Goal: Information Seeking & Learning: Check status

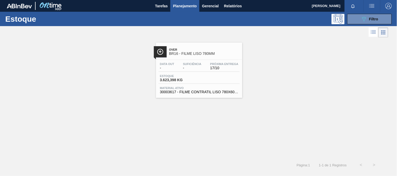
drag, startPoint x: 225, startPoint y: 79, endPoint x: 234, endPoint y: 75, distance: 9.6
click at [225, 79] on div "Estoque 3.623,398 KG" at bounding box center [199, 79] width 81 height 9
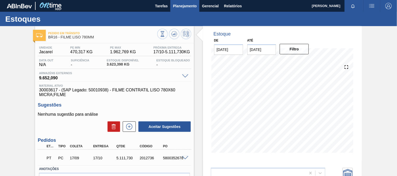
click at [193, 8] on span "Planejamento" at bounding box center [185, 6] width 24 height 6
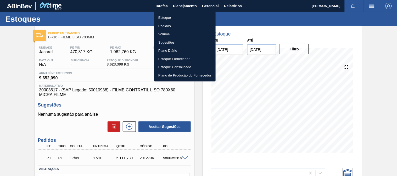
click at [163, 18] on li "Estoque" at bounding box center [185, 18] width 62 height 8
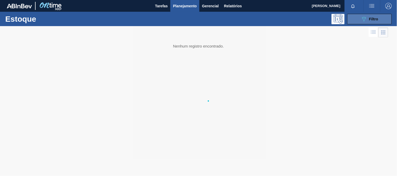
click at [369, 21] on div "089F7B8B-B2A5-4AFE-B5C0-19BA573D28AC Filtro" at bounding box center [370, 19] width 18 height 6
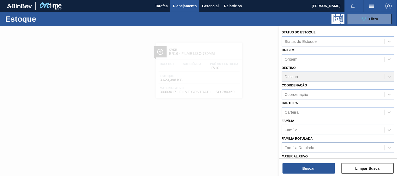
scroll to position [29, 0]
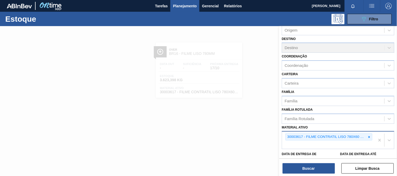
click at [368, 136] on icon at bounding box center [370, 138] width 4 height 4
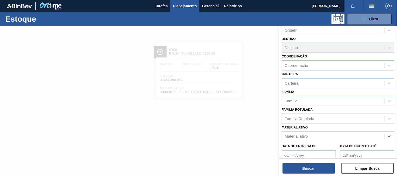
paste ativo "30012546"
type ativo "30012546"
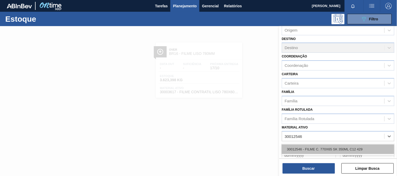
click at [305, 148] on div "30012546 - FILME C. 770X65 SK 350ML C12 429" at bounding box center [338, 150] width 113 height 10
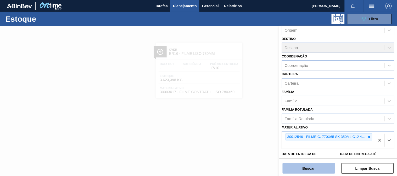
click at [304, 166] on button "Buscar" at bounding box center [309, 169] width 52 height 10
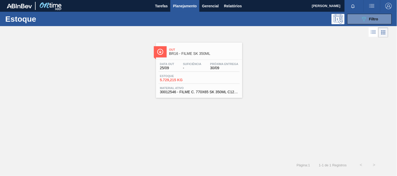
drag, startPoint x: 193, startPoint y: 80, endPoint x: 189, endPoint y: 84, distance: 6.0
click at [193, 81] on span "5.729,215 KG" at bounding box center [178, 80] width 37 height 4
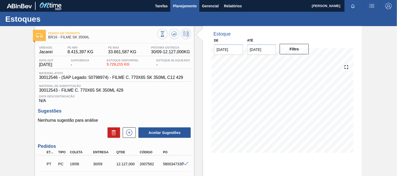
click at [193, 3] on span "Planejamento" at bounding box center [185, 6] width 24 height 6
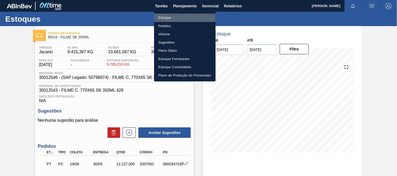
click at [178, 19] on li "Estoque" at bounding box center [185, 18] width 62 height 8
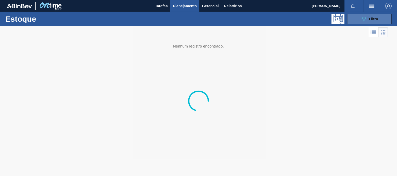
click at [363, 19] on icon "089F7B8B-B2A5-4AFE-B5C0-19BA573D28AC" at bounding box center [364, 19] width 6 height 6
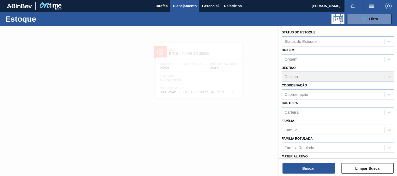
scroll to position [58, 0]
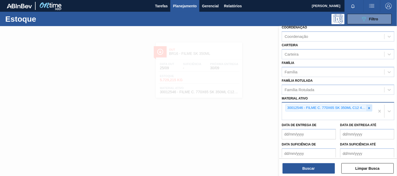
click at [369, 107] on icon at bounding box center [370, 108] width 2 height 2
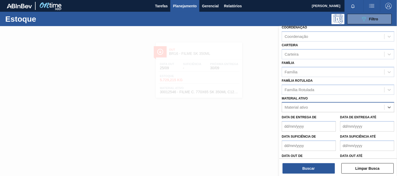
paste ativo "30034414"
type ativo "30034414"
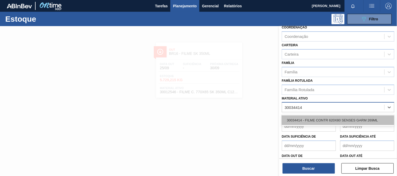
click at [322, 120] on div "30034414 - FILME CONTR 620X80 SENSES GARM 269ML" at bounding box center [338, 121] width 113 height 10
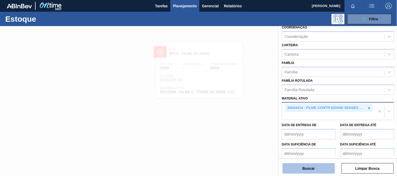
click at [313, 168] on button "Buscar" at bounding box center [309, 169] width 52 height 10
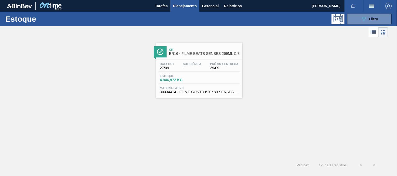
click at [187, 85] on div "Data out 27/09 Suficiência - Próxima Entrega 29/09 Estoque 4.946,972 KG Materia…" at bounding box center [199, 78] width 86 height 36
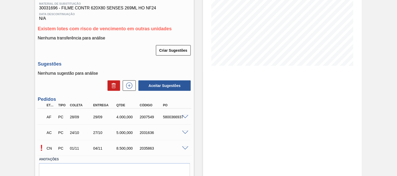
scroll to position [109, 0]
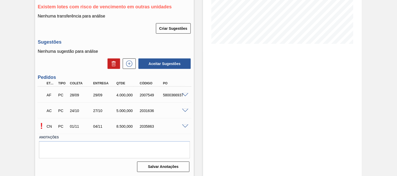
click at [169, 93] on div "5800366937" at bounding box center [175, 95] width 26 height 4
copy div "5800366937"
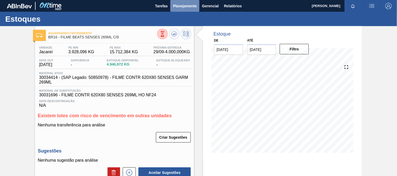
click at [186, 6] on span "Planejamento" at bounding box center [185, 6] width 24 height 6
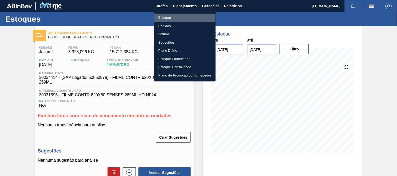
click at [170, 16] on li "Estoque" at bounding box center [185, 18] width 62 height 8
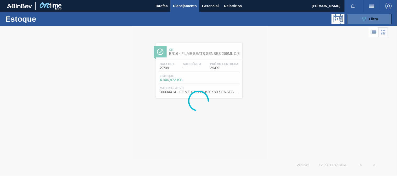
click at [363, 19] on icon "089F7B8B-B2A5-4AFE-B5C0-19BA573D28AC" at bounding box center [364, 19] width 6 height 6
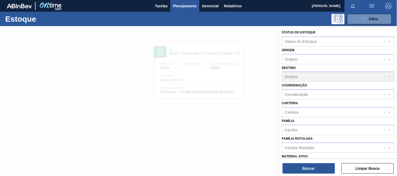
scroll to position [79, 0]
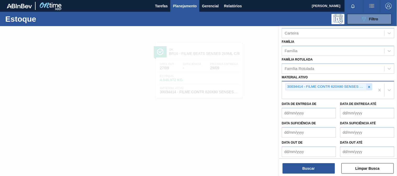
click at [370, 84] on div at bounding box center [370, 87] width 6 height 7
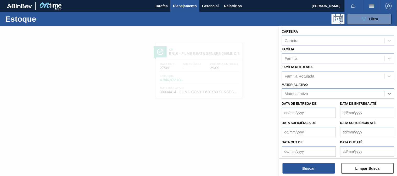
paste ativo "30034180"
type ativo "30034180"
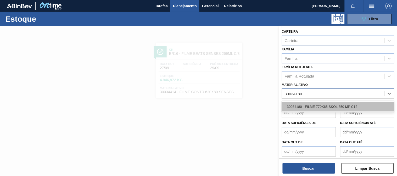
click at [303, 102] on div "30034180 - FILME 770X65 SKOL 350 MP C12" at bounding box center [338, 107] width 113 height 10
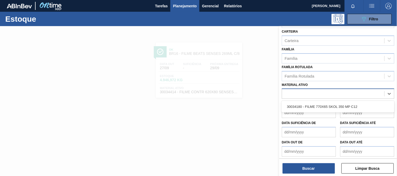
scroll to position [73, 0]
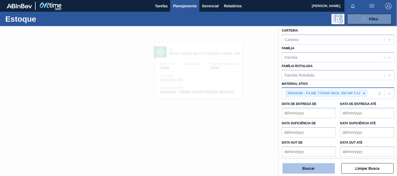
click at [311, 165] on button "Buscar" at bounding box center [309, 169] width 52 height 10
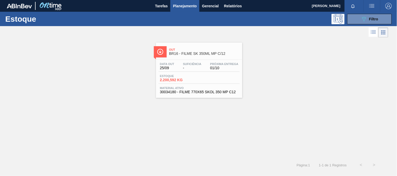
click at [205, 66] on div "Data out 25/09 Suficiência - Próxima Entrega 01/10" at bounding box center [199, 67] width 81 height 9
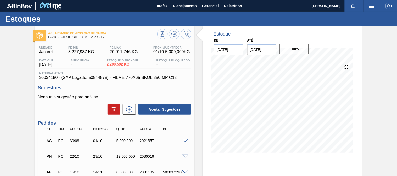
click at [185, 141] on span at bounding box center [185, 141] width 6 height 4
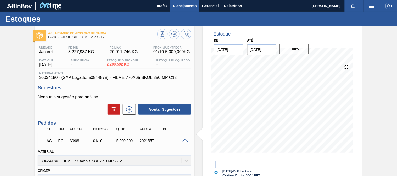
click at [191, 9] on span "Planejamento" at bounding box center [185, 6] width 24 height 6
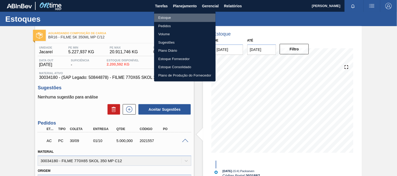
click at [179, 20] on li "Estoque" at bounding box center [185, 18] width 62 height 8
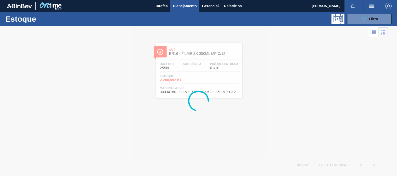
drag, startPoint x: 378, startPoint y: 17, endPoint x: 375, endPoint y: 48, distance: 31.8
click at [377, 17] on span "Filtro" at bounding box center [373, 19] width 9 height 4
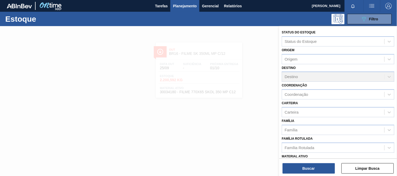
scroll to position [29, 0]
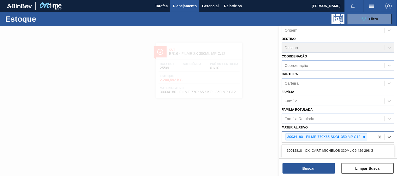
click at [368, 136] on div "30034180 - FILME 770X65 SKOL 350 MP C12" at bounding box center [328, 137] width 93 height 11
click at [365, 136] on icon at bounding box center [365, 137] width 2 height 2
paste ativo "30034772"
type ativo "30034772"
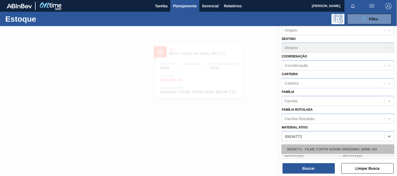
click at [316, 144] on div "30034772 - FILME CONTR 620X80 GREENMIX 269ML HO" at bounding box center [338, 150] width 113 height 12
click at [313, 150] on div "30034772 - FILME CONTR 620X80 GREENMIX 269ML HO" at bounding box center [338, 150] width 113 height 10
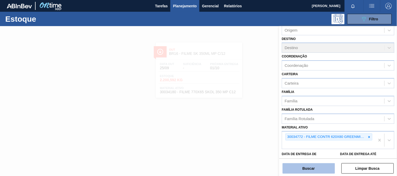
click at [305, 173] on button "Buscar" at bounding box center [309, 169] width 52 height 10
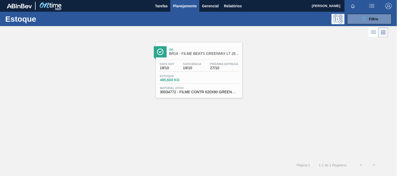
click at [216, 92] on span "30034772 - FILME CONTR 620X80 GREENMIX 269ML HO" at bounding box center [199, 92] width 79 height 4
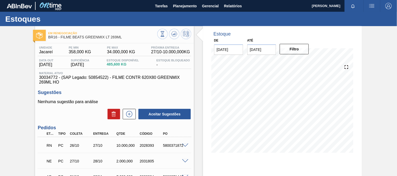
scroll to position [29, 0]
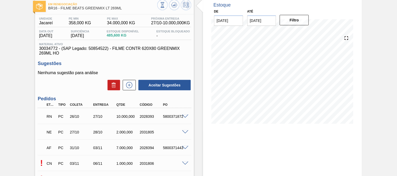
click at [184, 116] on span at bounding box center [185, 117] width 6 height 4
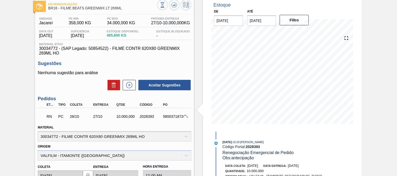
scroll to position [58, 0]
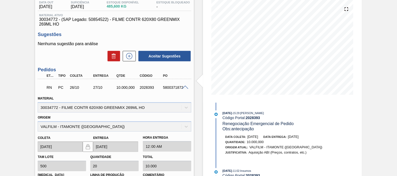
click at [142, 86] on div "2028393" at bounding box center [152, 88] width 26 height 4
click at [142, 85] on div "RN PC 26/10 27/10 10.000,000 2028393 5800371872" at bounding box center [113, 87] width 140 height 10
copy div "2028393"
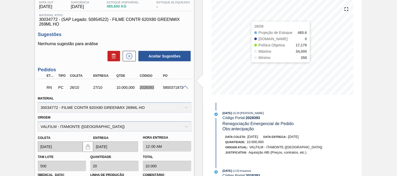
scroll to position [0, 0]
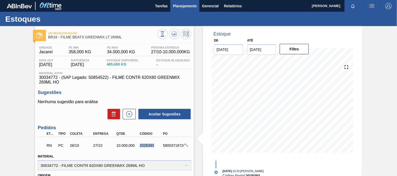
click at [181, 6] on span "Planejamento" at bounding box center [185, 6] width 24 height 6
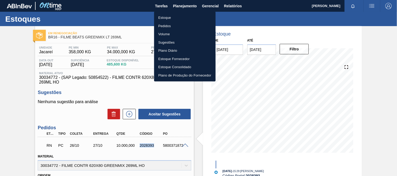
click at [168, 18] on li "Estoque" at bounding box center [185, 18] width 62 height 8
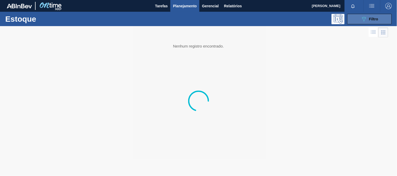
click at [367, 20] on icon "089F7B8B-B2A5-4AFE-B5C0-19BA573D28AC" at bounding box center [364, 19] width 6 height 6
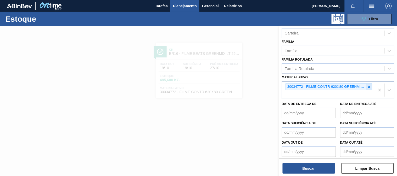
click at [370, 87] on icon at bounding box center [370, 87] width 4 height 4
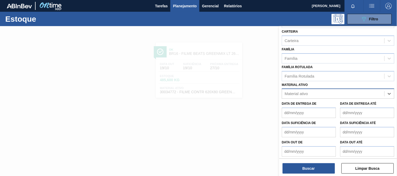
paste ativo "30012739"
type ativo "30012739"
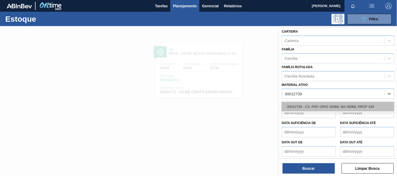
click at [316, 104] on div "30012739 - CX. PAP. ORIG 300ML WA 300ML PROP 429" at bounding box center [338, 107] width 113 height 10
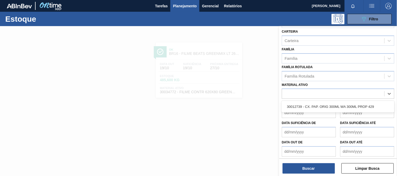
scroll to position [79, 0]
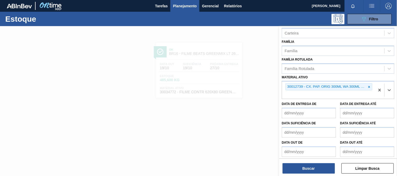
drag, startPoint x: 320, startPoint y: 164, endPoint x: 316, endPoint y: 160, distance: 5.9
click at [320, 165] on button "Buscar" at bounding box center [309, 169] width 52 height 10
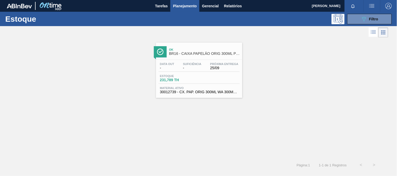
click at [221, 82] on div "Estoque 231,789 TH" at bounding box center [199, 79] width 81 height 9
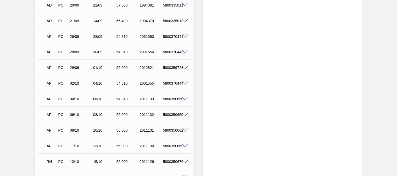
scroll to position [233, 0]
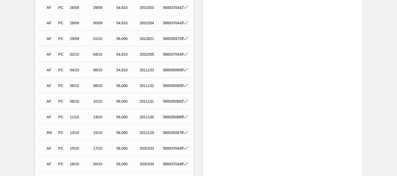
click at [34, 76] on div "Aguardando Descarga BR16 - CAIXA PAPELÃO ORIG 300ML PROPRIETÁRIA Unidade Jacare…" at bounding box center [198, 83] width 397 height 578
